Goal: Navigation & Orientation: Find specific page/section

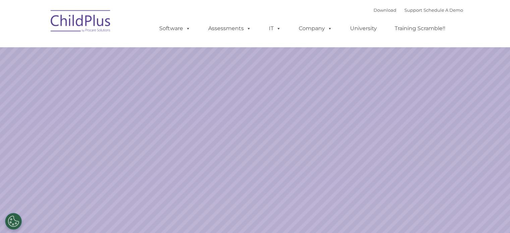
select select "MEDIUM"
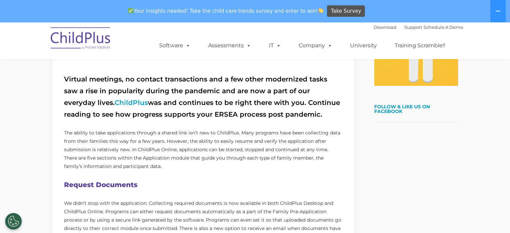
scroll to position [208, 0]
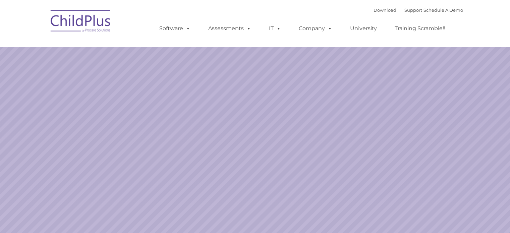
select select "MEDIUM"
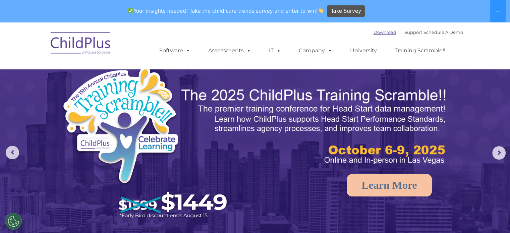
click at [377, 35] on link "Download" at bounding box center [385, 32] width 23 height 5
